Goal: Ask a question

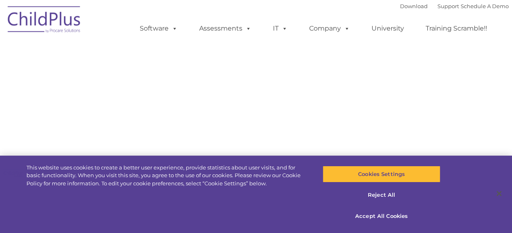
type input ""
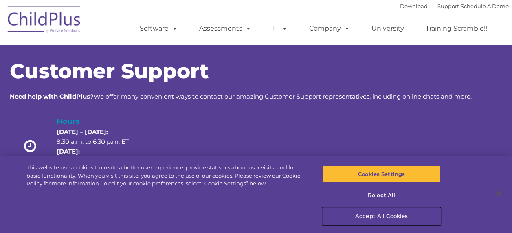
click at [386, 218] on button "Accept All Cookies" at bounding box center [381, 216] width 118 height 17
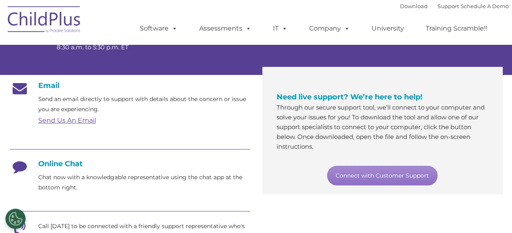
scroll to position [117, 0]
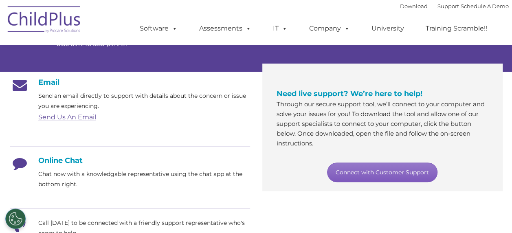
click at [360, 169] on link "Connect with Customer Support" at bounding box center [382, 172] width 110 height 20
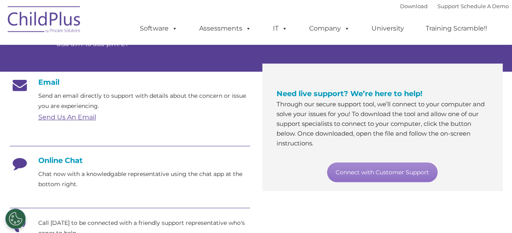
click at [283, 143] on p "Through our secure support tool, we’ll connect to your computer and solve your …" at bounding box center [382, 123] width 212 height 49
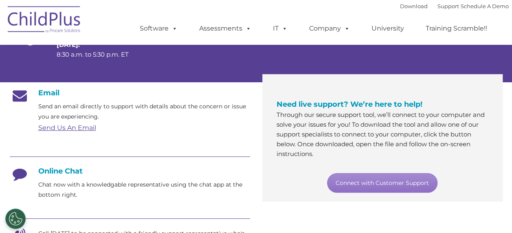
scroll to position [107, 0]
click at [75, 127] on link "Send Us An Email" at bounding box center [67, 127] width 58 height 8
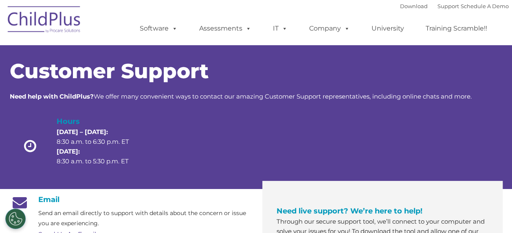
scroll to position [42, 0]
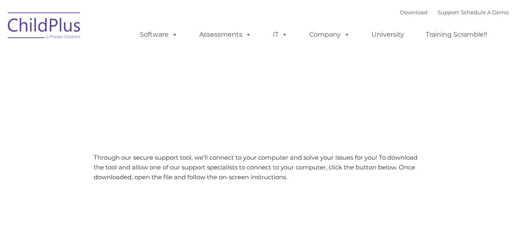
type input ""
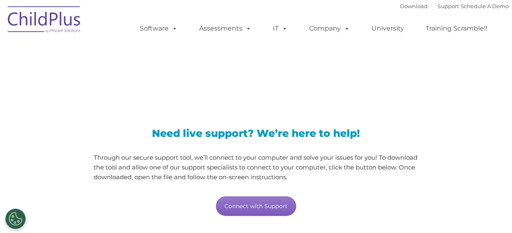
click at [247, 200] on link "Connect with Support" at bounding box center [256, 206] width 80 height 20
click at [280, 91] on div "LiveSupport with SplashTop" at bounding box center [256, 66] width 505 height 59
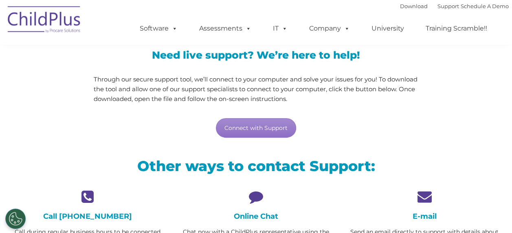
scroll to position [79, 0]
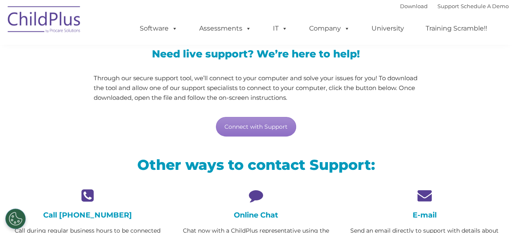
click at [311, 107] on div "Need live support? We’re here to help! Through our secure support tool, we’ll c…" at bounding box center [256, 93] width 325 height 88
click at [164, 86] on p "Through our secure support tool, we’ll connect to your computer and solve your …" at bounding box center [256, 87] width 325 height 29
